Goal: Information Seeking & Learning: Learn about a topic

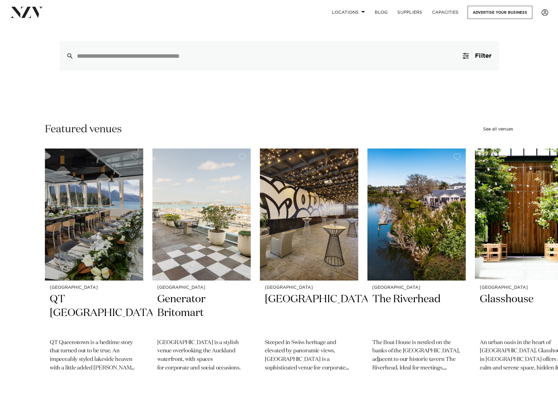
scroll to position [80, 0]
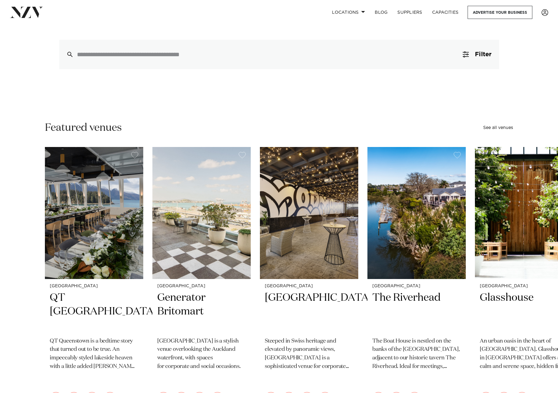
drag, startPoint x: 506, startPoint y: 129, endPoint x: 517, endPoint y: 56, distance: 73.5
click at [506, 129] on link "See all venues" at bounding box center [498, 127] width 30 height 4
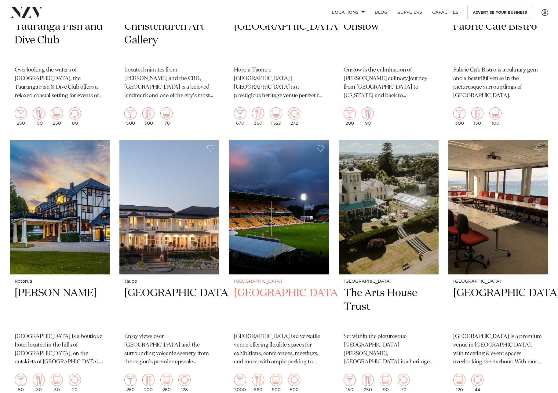
scroll to position [4035, 0]
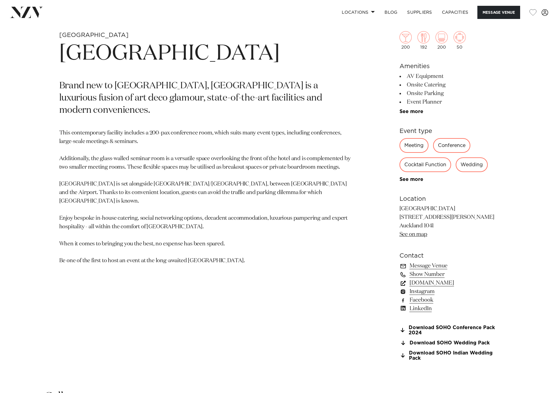
scroll to position [280, 0]
click at [457, 283] on link "www.soholuxuryhotels.com" at bounding box center [449, 282] width 100 height 9
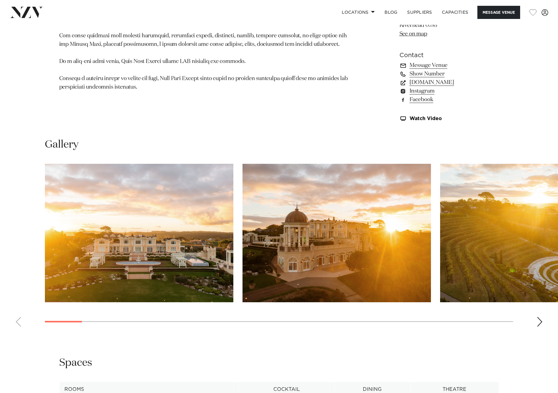
scroll to position [508, 0]
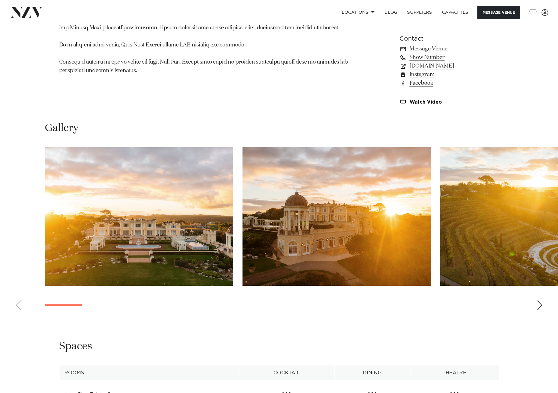
click at [540, 307] on div "Next slide" at bounding box center [539, 305] width 6 height 10
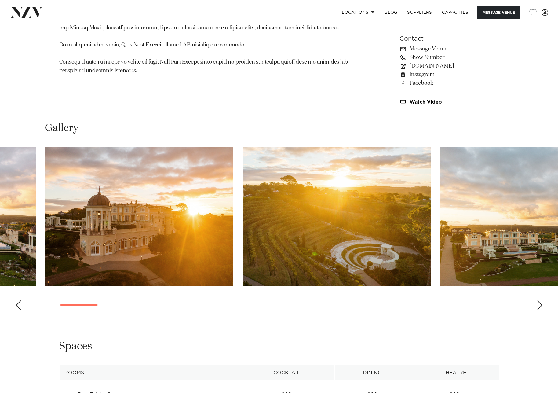
click at [540, 307] on div "Next slide" at bounding box center [539, 305] width 6 height 10
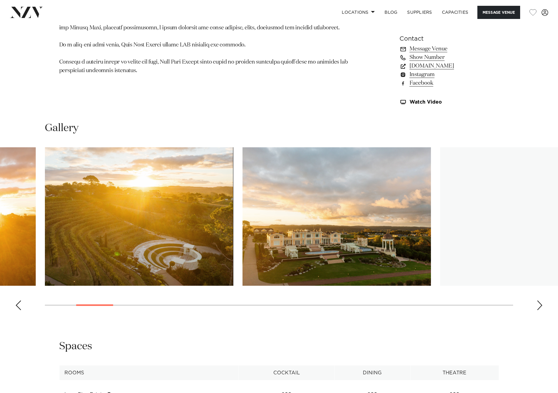
click at [540, 307] on div "Next slide" at bounding box center [539, 305] width 6 height 10
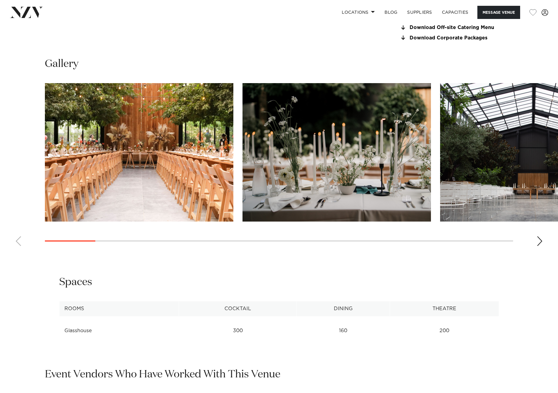
scroll to position [612, 0]
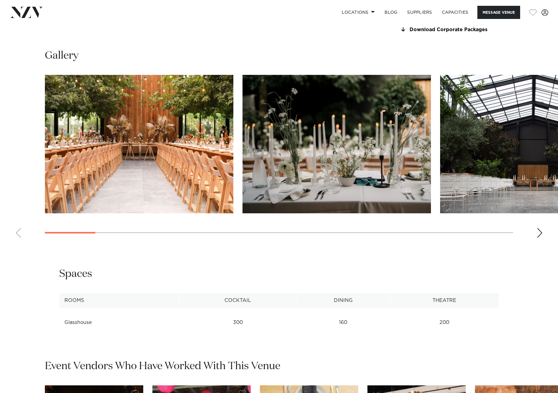
click at [482, 153] on img "3 / 22" at bounding box center [534, 144] width 188 height 138
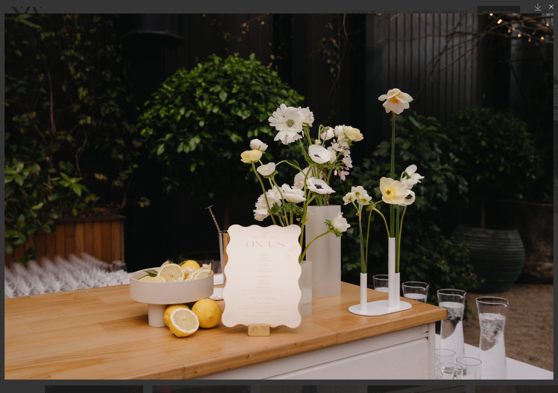
drag, startPoint x: 554, startPoint y: 6, endPoint x: 543, endPoint y: 24, distance: 21.3
click at [554, 6] on icon at bounding box center [550, 6] width 7 height 7
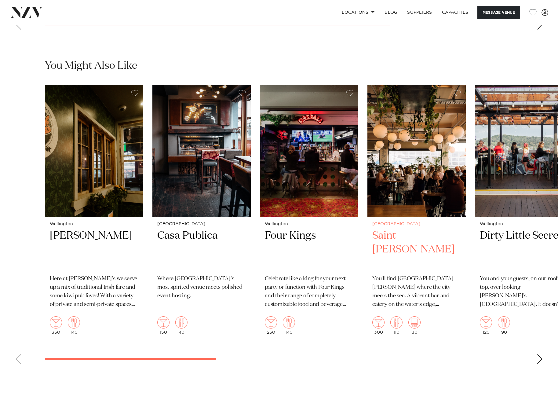
scroll to position [1229, 0]
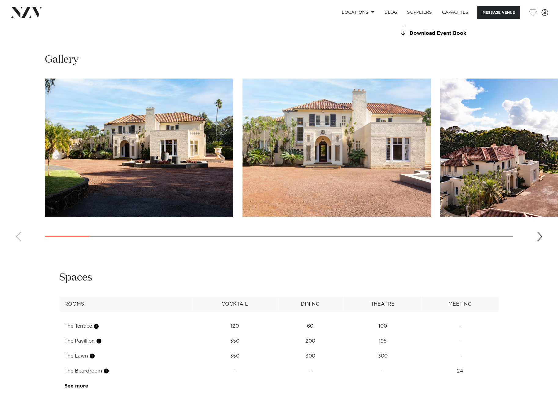
scroll to position [587, 0]
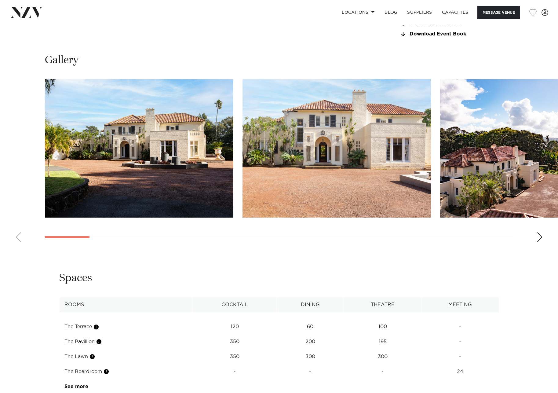
click at [537, 236] on div "Next slide" at bounding box center [539, 237] width 6 height 10
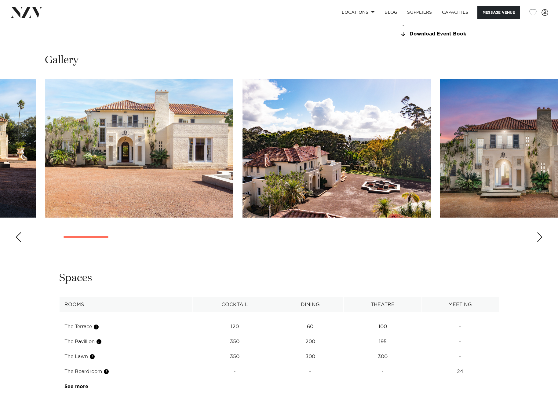
click at [537, 236] on div "Next slide" at bounding box center [539, 237] width 6 height 10
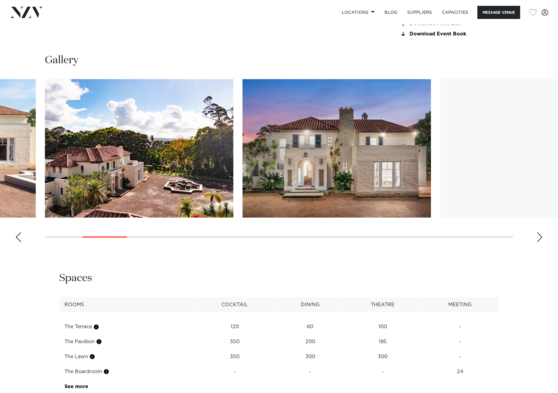
click at [537, 236] on div "Next slide" at bounding box center [539, 237] width 6 height 10
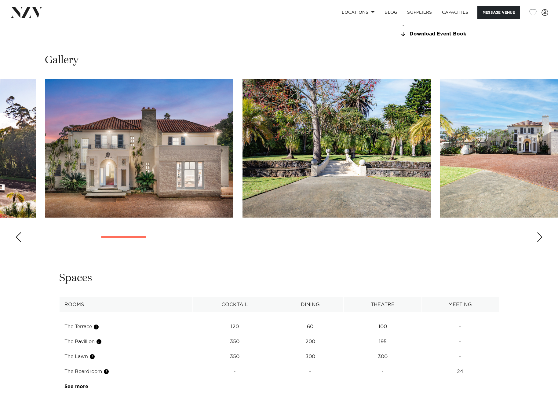
click at [537, 236] on div "Next slide" at bounding box center [539, 237] width 6 height 10
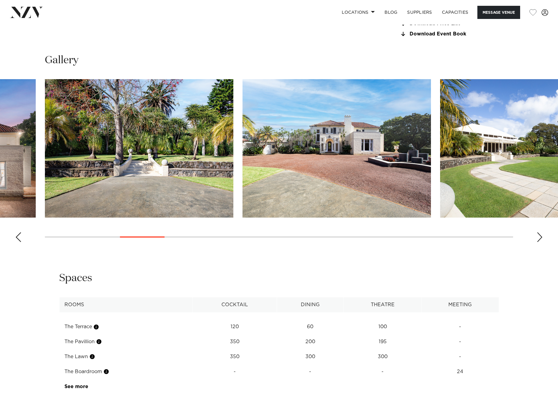
click at [537, 236] on div "Next slide" at bounding box center [539, 237] width 6 height 10
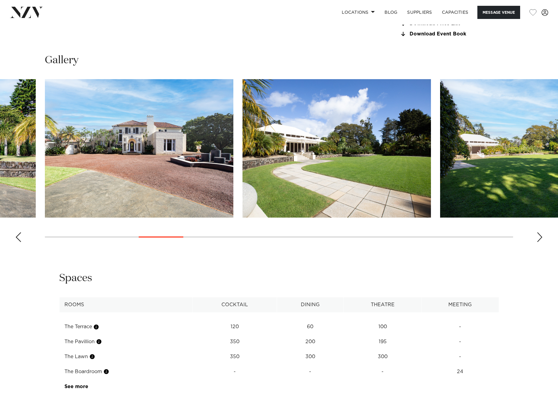
click at [537, 236] on div "Next slide" at bounding box center [539, 237] width 6 height 10
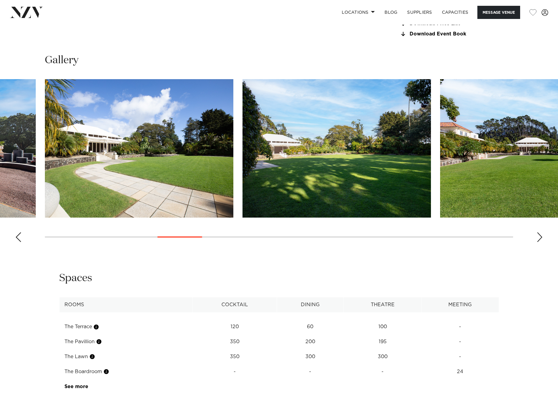
click at [537, 236] on div "Next slide" at bounding box center [539, 237] width 6 height 10
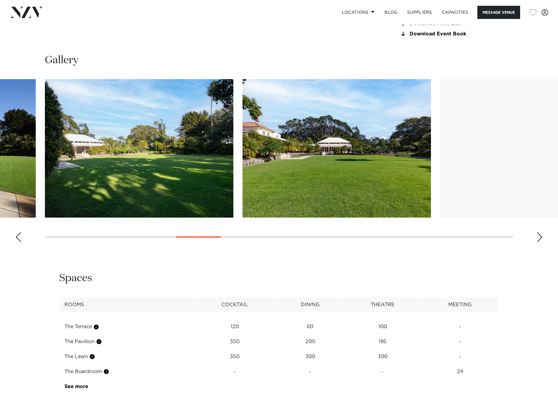
click at [537, 236] on div "Next slide" at bounding box center [539, 237] width 6 height 10
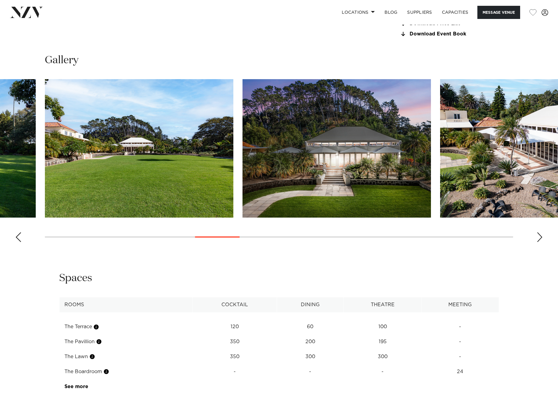
click at [537, 236] on div "Next slide" at bounding box center [539, 237] width 6 height 10
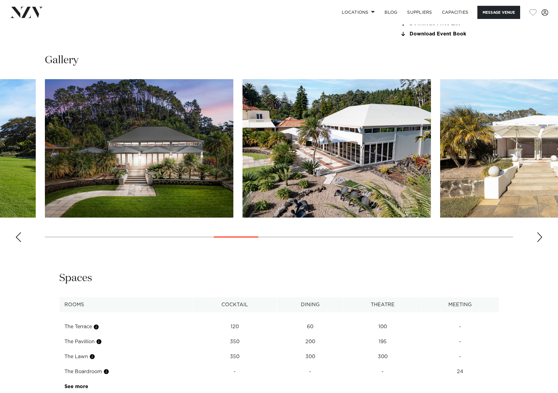
click at [537, 236] on div "Next slide" at bounding box center [539, 237] width 6 height 10
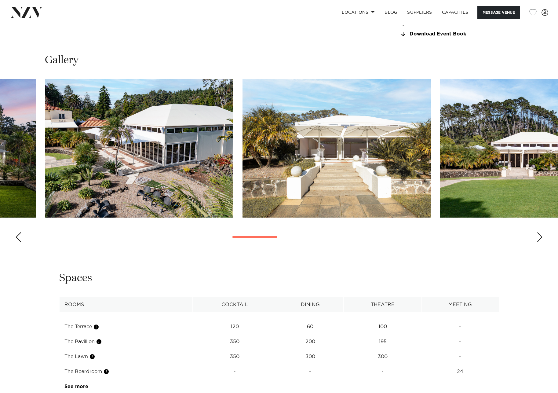
click at [537, 236] on div "Next slide" at bounding box center [539, 237] width 6 height 10
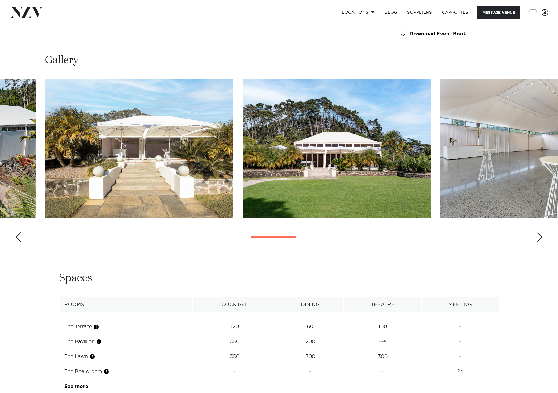
click at [537, 236] on div "Next slide" at bounding box center [539, 237] width 6 height 10
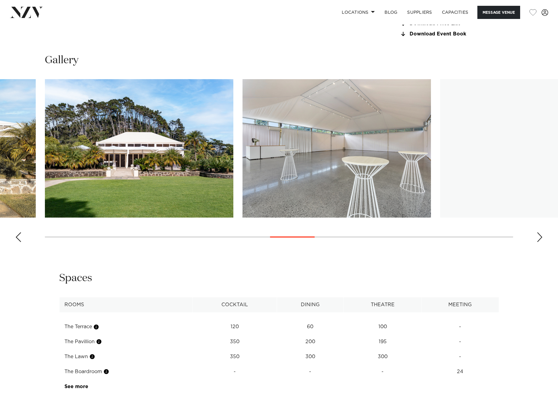
click at [537, 236] on div "Next slide" at bounding box center [539, 237] width 6 height 10
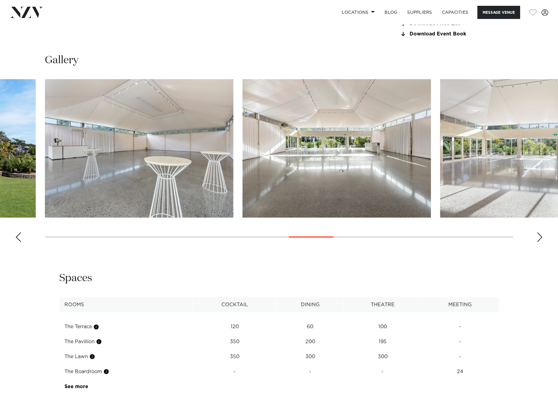
click at [537, 236] on div "Next slide" at bounding box center [539, 237] width 6 height 10
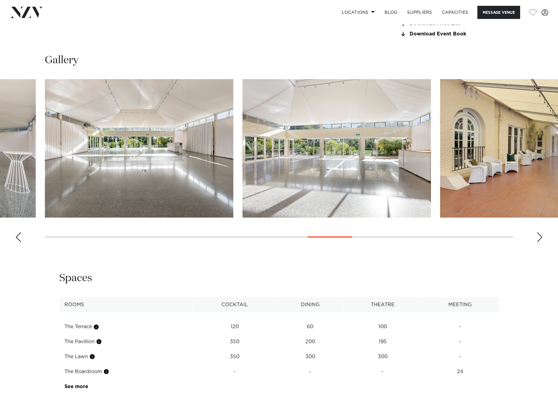
click at [537, 236] on div "Next slide" at bounding box center [539, 237] width 6 height 10
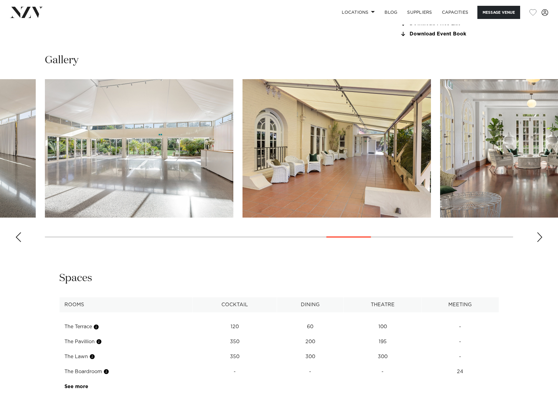
click at [537, 236] on div "Next slide" at bounding box center [539, 237] width 6 height 10
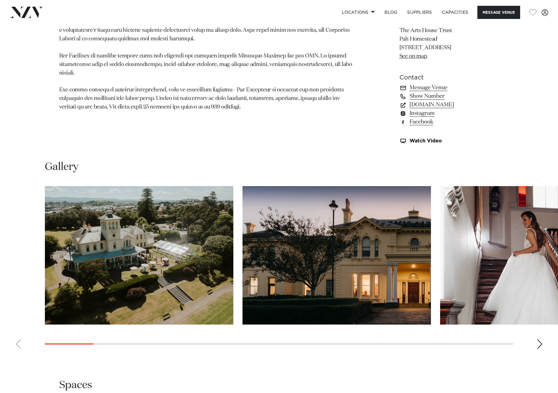
scroll to position [453, 0]
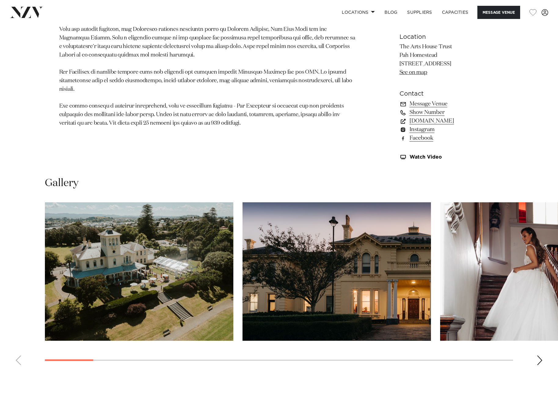
click at [540, 360] on div "Next slide" at bounding box center [539, 360] width 6 height 10
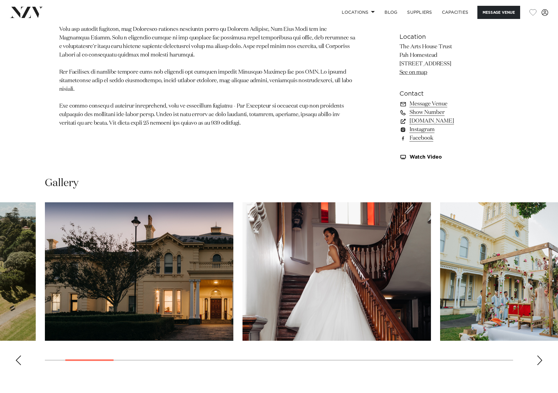
click at [540, 360] on div "Next slide" at bounding box center [539, 360] width 6 height 10
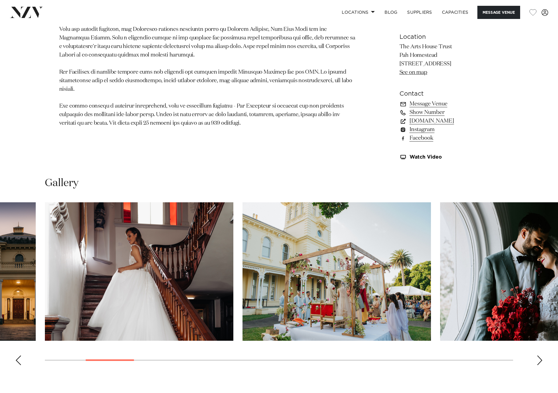
click at [540, 360] on div "Next slide" at bounding box center [539, 360] width 6 height 10
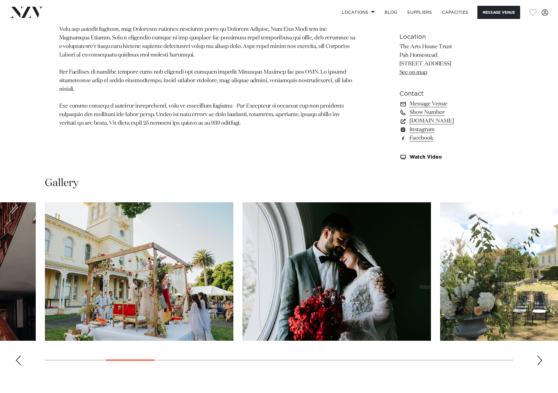
click at [540, 360] on div "Next slide" at bounding box center [539, 360] width 6 height 10
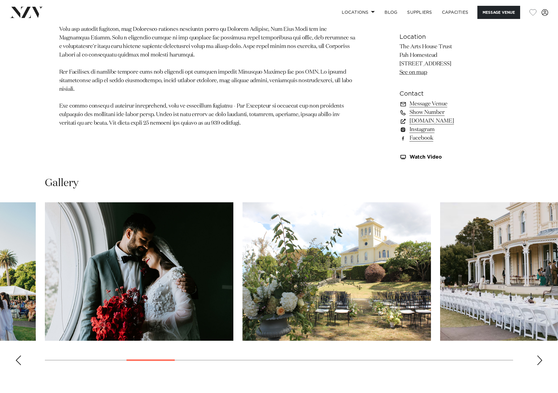
click at [540, 360] on div "Next slide" at bounding box center [539, 360] width 6 height 10
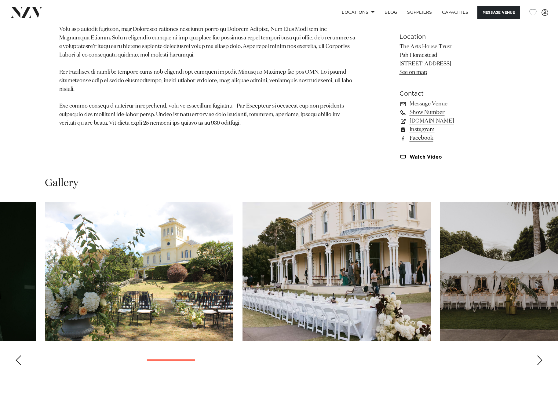
click at [540, 360] on div "Next slide" at bounding box center [539, 360] width 6 height 10
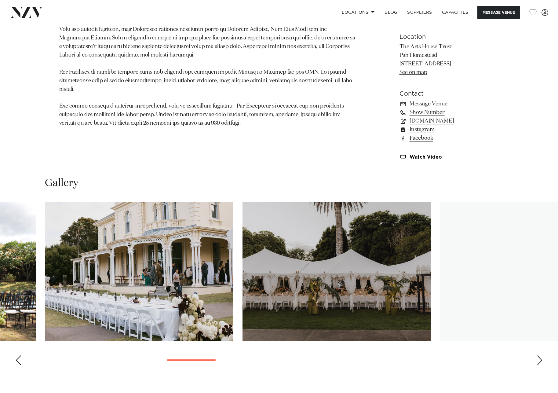
click at [540, 360] on div "Next slide" at bounding box center [539, 360] width 6 height 10
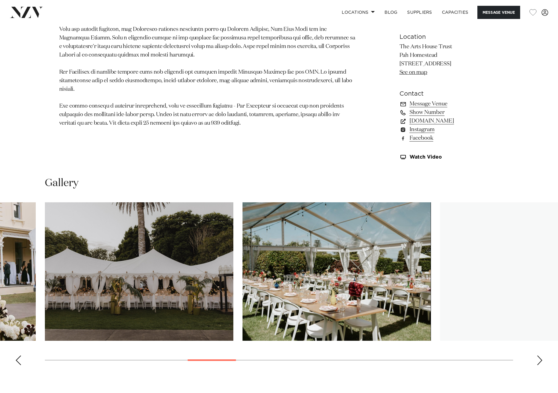
click at [540, 360] on div "Next slide" at bounding box center [539, 360] width 6 height 10
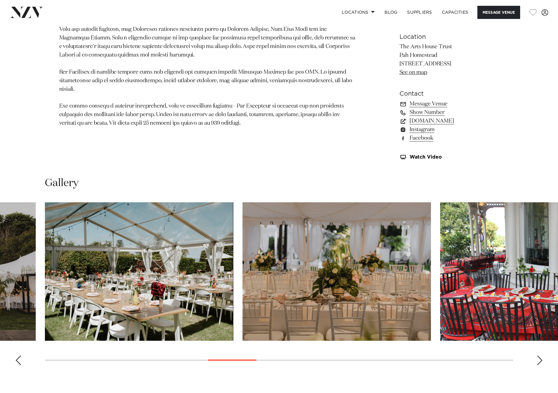
click at [540, 360] on div "Next slide" at bounding box center [539, 360] width 6 height 10
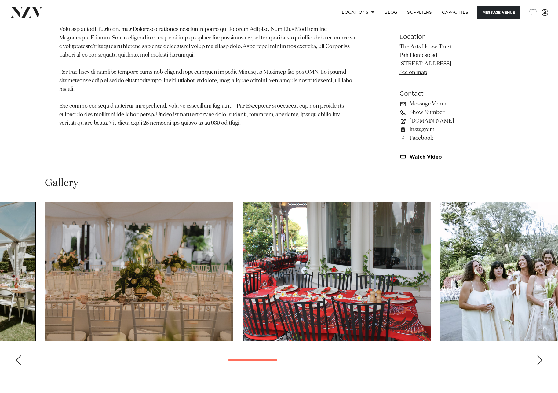
click at [540, 360] on div "Next slide" at bounding box center [539, 360] width 6 height 10
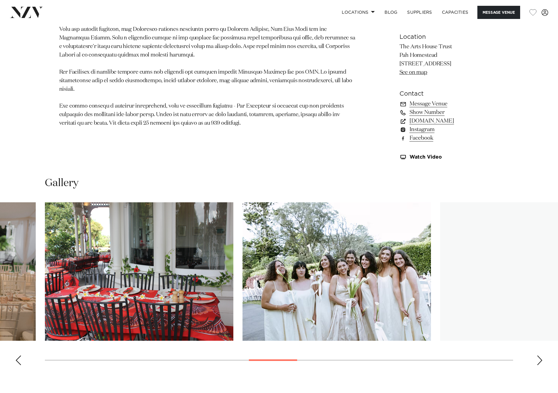
click at [540, 360] on div "Next slide" at bounding box center [539, 360] width 6 height 10
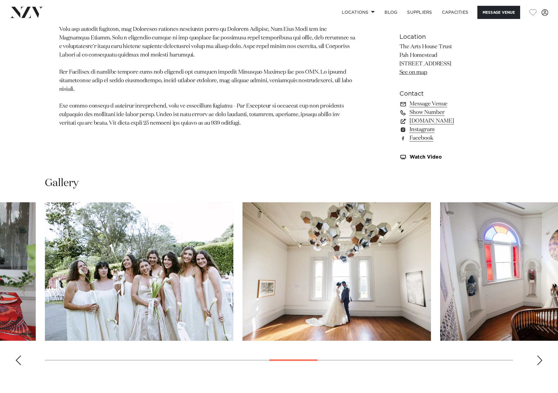
click at [540, 360] on div "Next slide" at bounding box center [539, 360] width 6 height 10
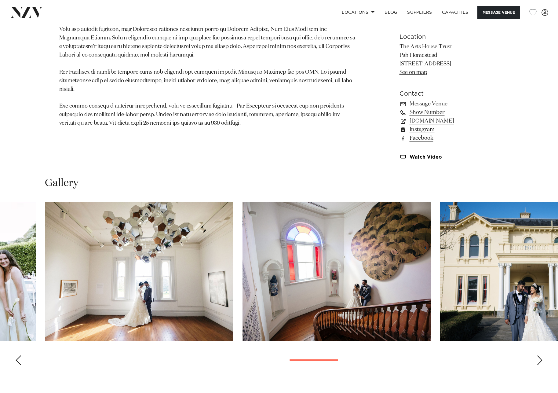
click at [540, 360] on div "Next slide" at bounding box center [539, 360] width 6 height 10
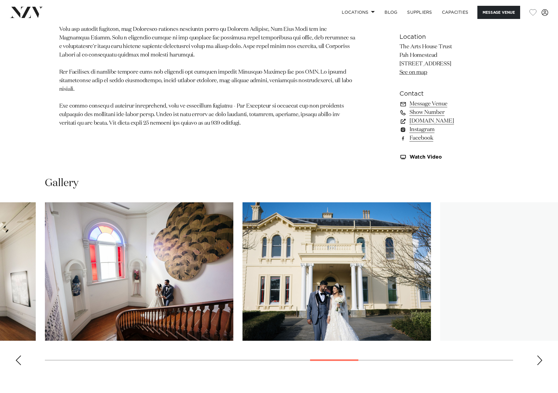
click at [540, 360] on div "Next slide" at bounding box center [539, 360] width 6 height 10
